Goal: Task Accomplishment & Management: Manage account settings

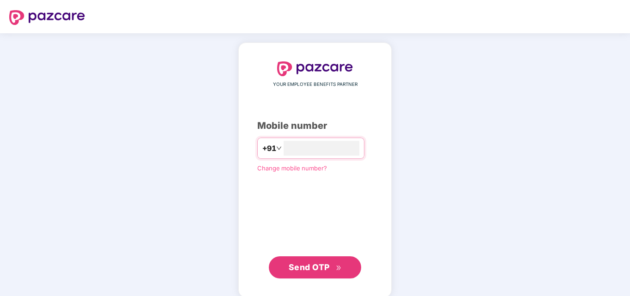
type input "**********"
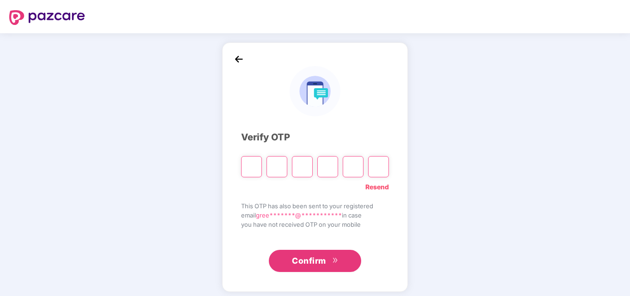
type input "*"
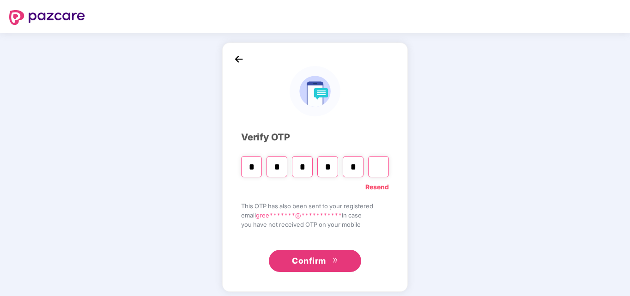
type input "*"
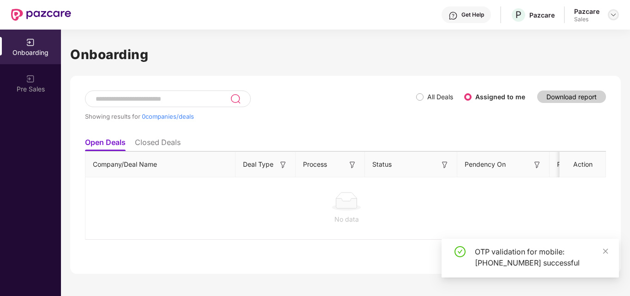
click at [616, 16] on img at bounding box center [613, 14] width 7 height 7
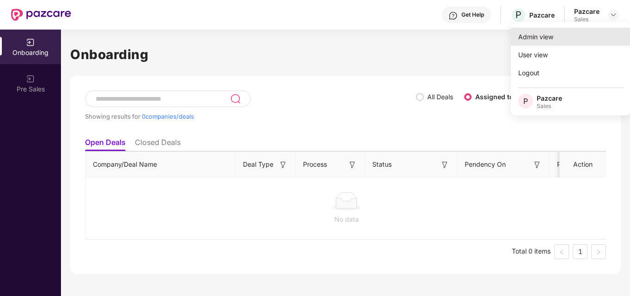
click at [583, 37] on div "Admin view" at bounding box center [571, 37] width 120 height 18
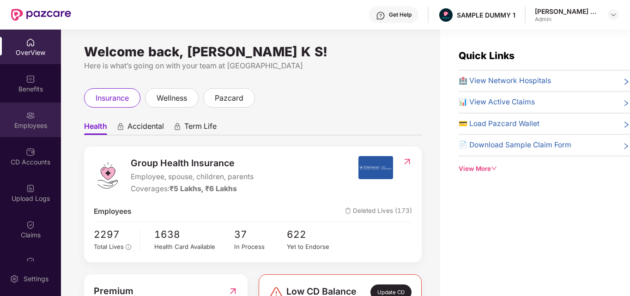
click at [43, 122] on div "Employees" at bounding box center [30, 125] width 61 height 9
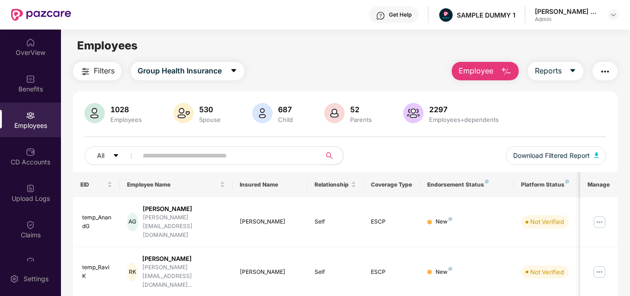
click at [492, 69] on span "Employee" at bounding box center [476, 71] width 35 height 12
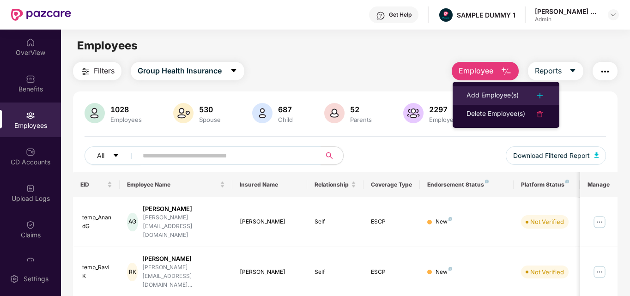
click at [479, 89] on li "Add Employee(s)" at bounding box center [506, 95] width 107 height 18
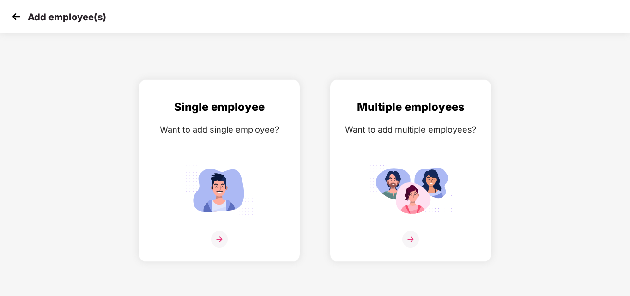
click at [17, 18] on img at bounding box center [16, 17] width 14 height 14
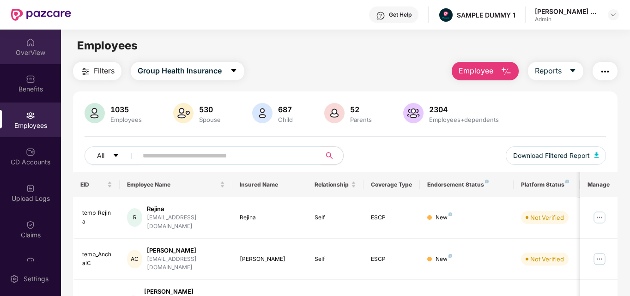
click at [27, 51] on div "OverView" at bounding box center [30, 52] width 61 height 9
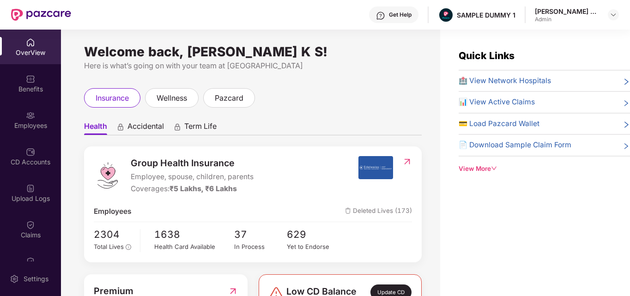
click at [477, 82] on span "🏥 View Network Hospitals" at bounding box center [505, 80] width 92 height 11
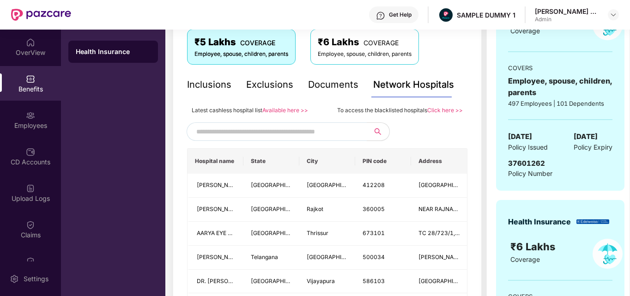
scroll to position [159, 0]
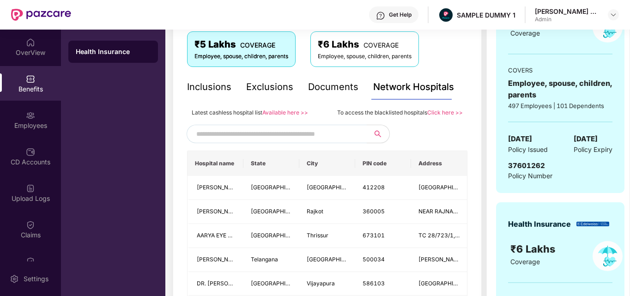
click at [294, 135] on input "text" at bounding box center [275, 134] width 158 height 14
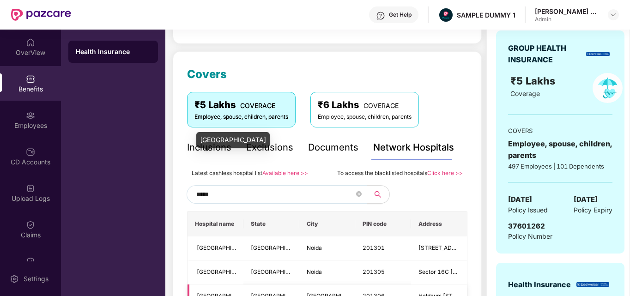
scroll to position [95, 0]
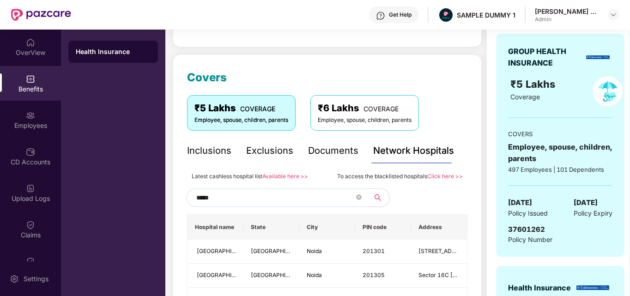
type input "*****"
click at [327, 151] on div "Documents" at bounding box center [333, 151] width 50 height 14
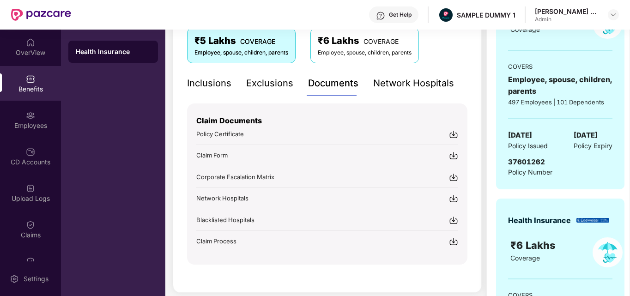
scroll to position [163, 0]
click at [217, 89] on div "Inclusions" at bounding box center [209, 83] width 44 height 14
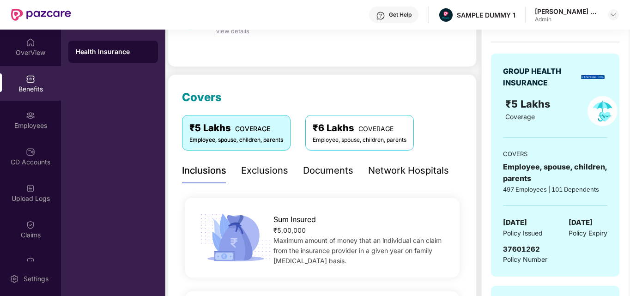
scroll to position [73, 0]
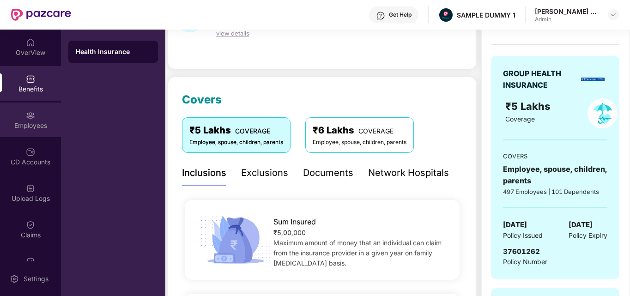
click at [36, 137] on div "Employees" at bounding box center [30, 120] width 61 height 35
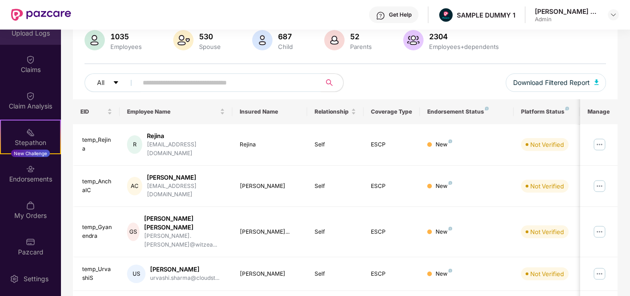
scroll to position [170, 0]
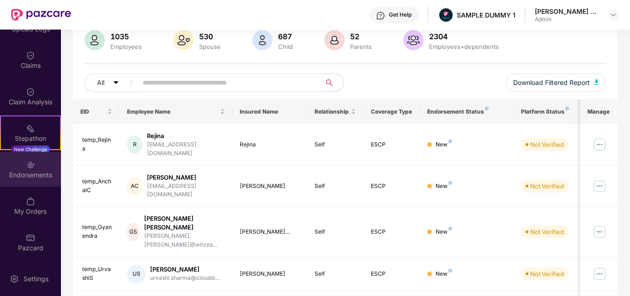
click at [33, 158] on div "Endorsements" at bounding box center [30, 169] width 61 height 35
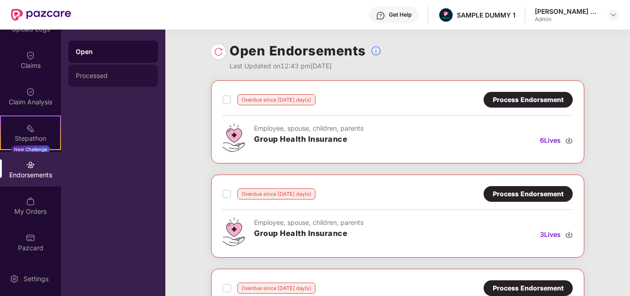
click at [95, 81] on div "Processed" at bounding box center [113, 76] width 90 height 22
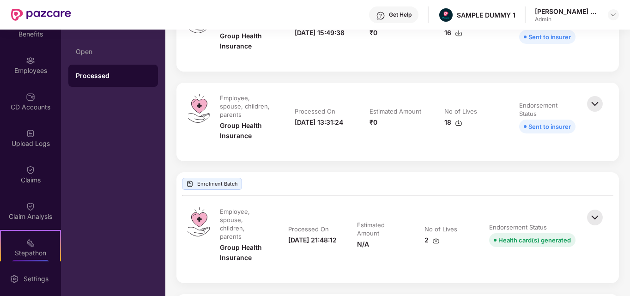
scroll to position [55, 0]
click at [39, 115] on div "CD Accounts" at bounding box center [30, 102] width 61 height 35
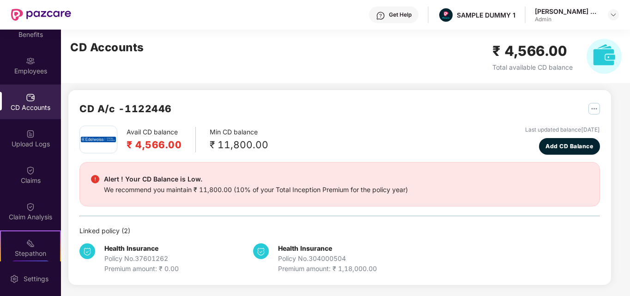
scroll to position [4, 0]
click at [38, 169] on div "Claims" at bounding box center [30, 175] width 61 height 35
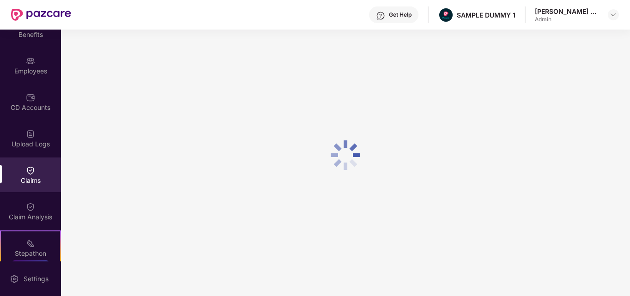
scroll to position [66, 0]
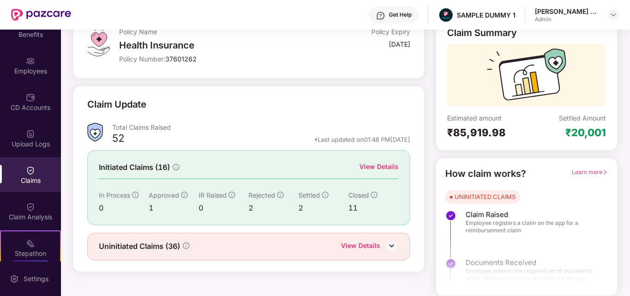
click at [380, 168] on div "View Details" at bounding box center [379, 167] width 39 height 10
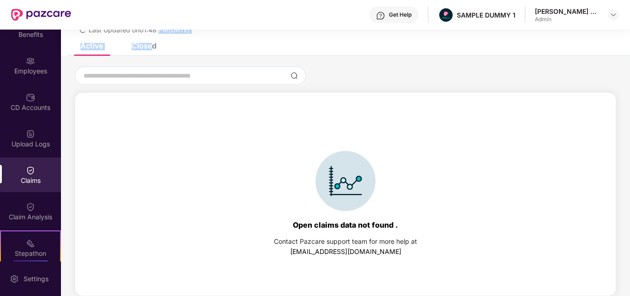
drag, startPoint x: 159, startPoint y: 42, endPoint x: 150, endPoint y: 48, distance: 11.2
click at [150, 48] on div "List of Initiated Claims Last Updated on 01:48 PM[DATE] Active Closed Open clai…" at bounding box center [345, 143] width 569 height 306
click at [150, 48] on div "Closed" at bounding box center [144, 45] width 25 height 9
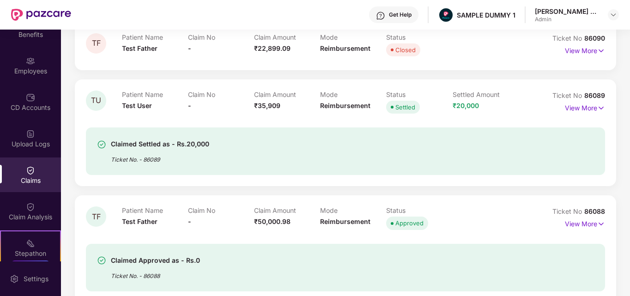
scroll to position [619, 0]
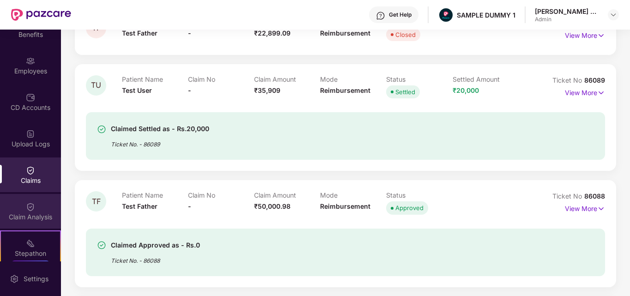
click at [21, 210] on div "Claim Analysis" at bounding box center [30, 211] width 61 height 35
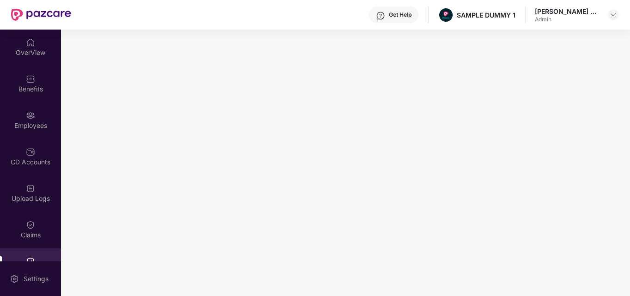
click at [41, 65] on div "OverView Benefits Employees CD Accounts Upload Logs Claims Claim Analysis Stepa…" at bounding box center [30, 146] width 61 height 232
click at [41, 51] on div "OverView" at bounding box center [30, 52] width 61 height 9
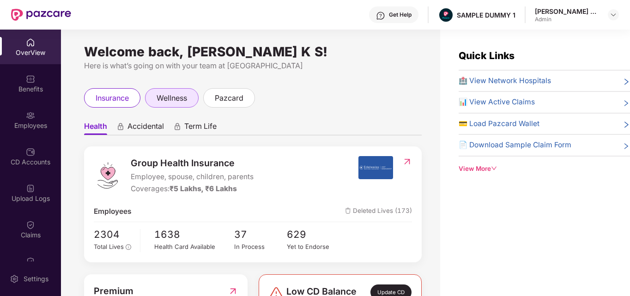
click at [181, 97] on span "wellness" at bounding box center [172, 98] width 30 height 12
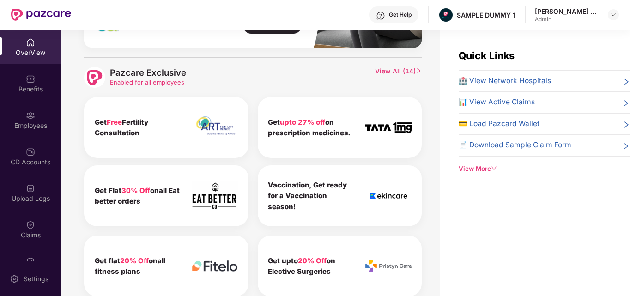
scroll to position [430, 0]
click at [406, 71] on span "View All ( 14 )" at bounding box center [398, 77] width 47 height 21
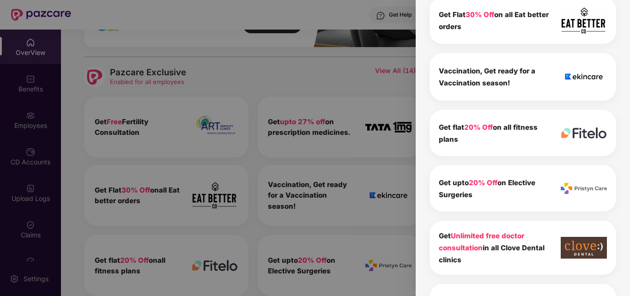
scroll to position [207, 0]
